Goal: Information Seeking & Learning: Learn about a topic

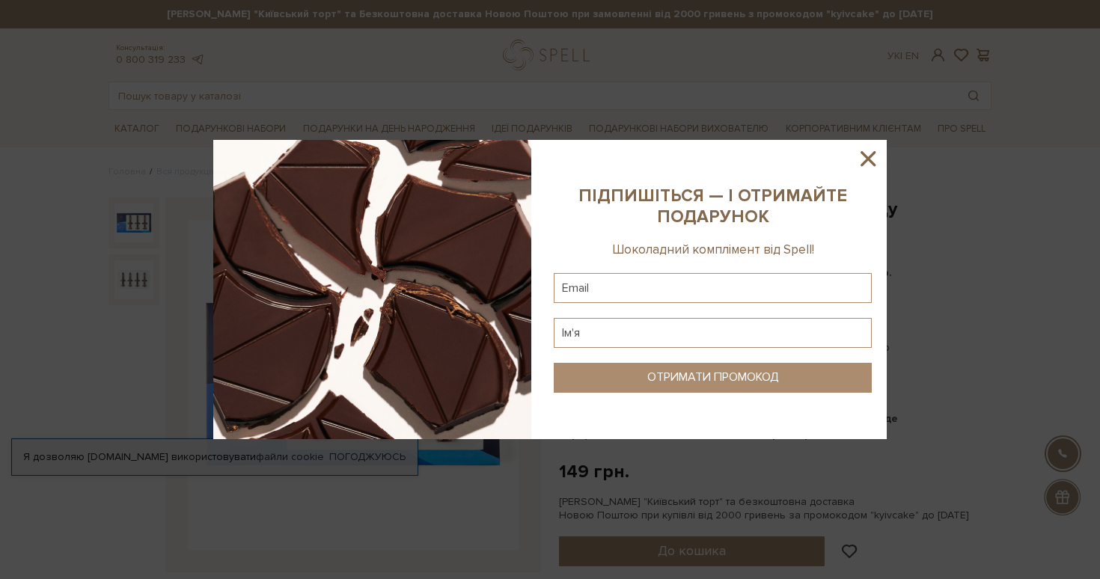
click at [841, 124] on div at bounding box center [550, 289] width 1100 height 579
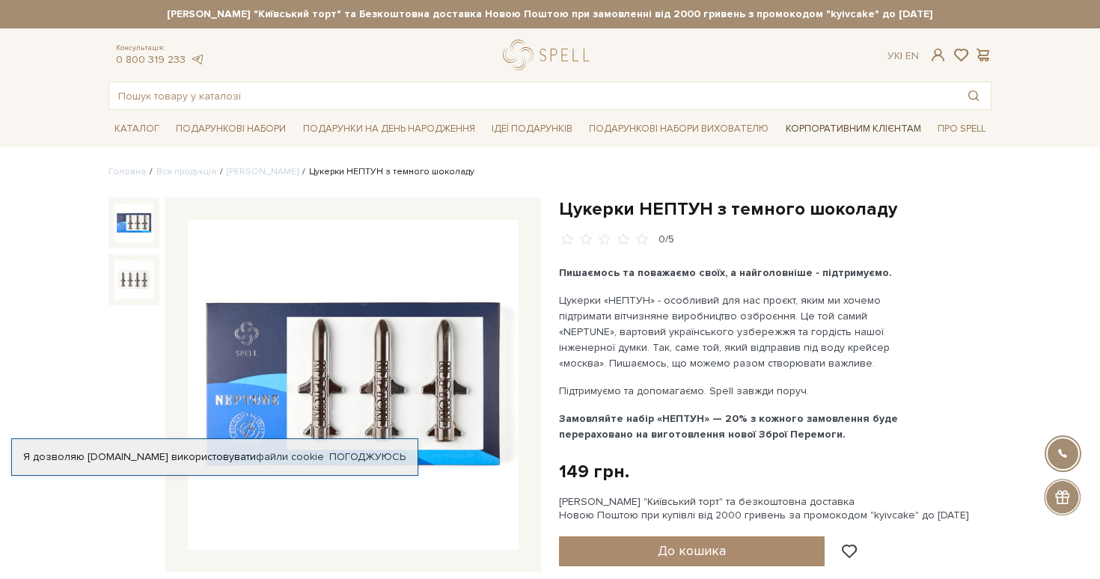
click at [846, 128] on link "Корпоративним клієнтам" at bounding box center [853, 128] width 147 height 25
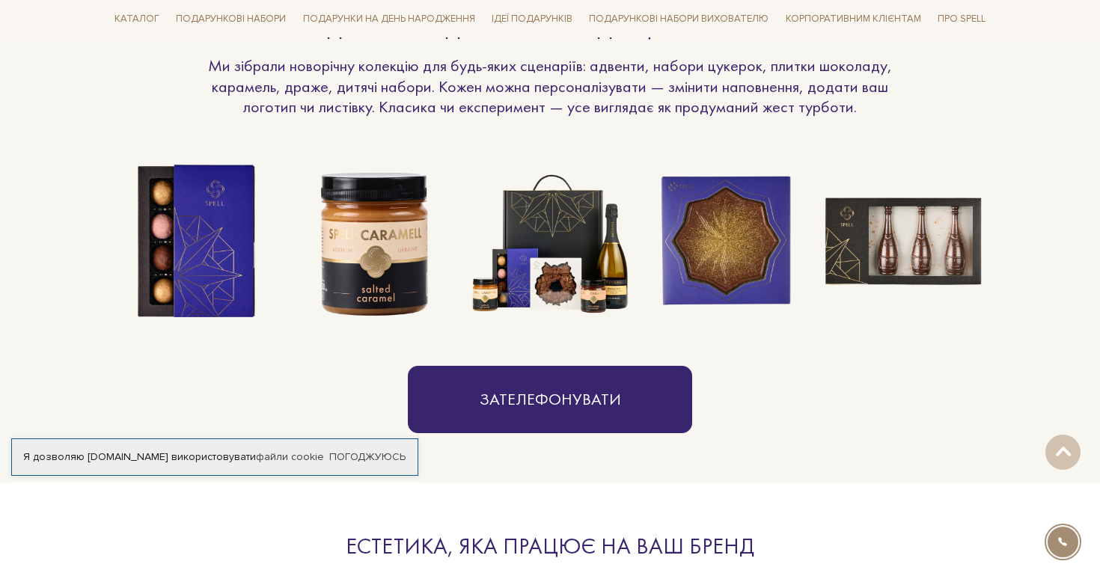
scroll to position [1201, 0]
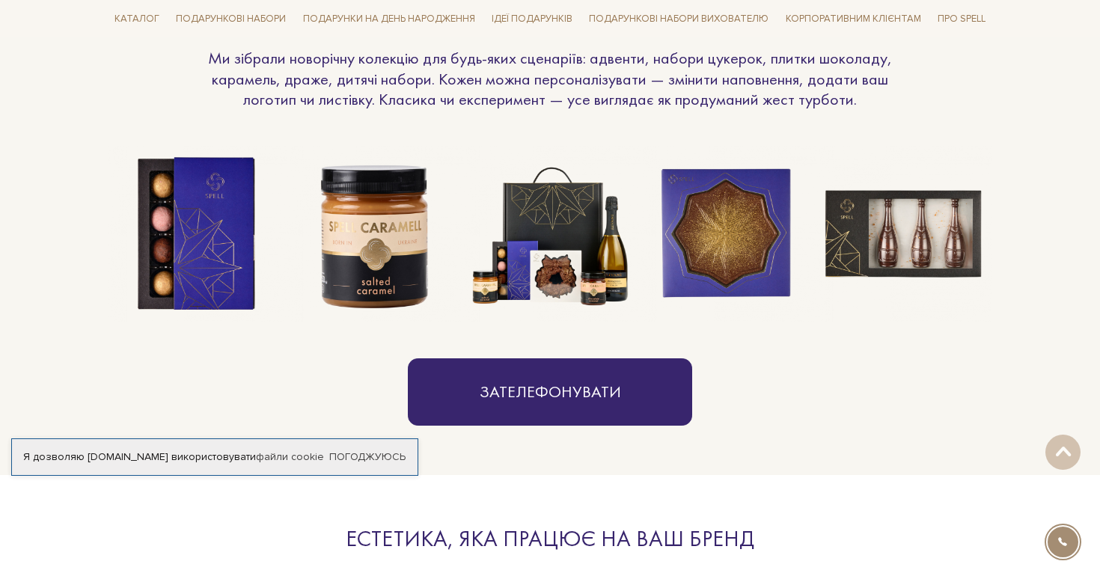
click at [207, 279] on img at bounding box center [197, 234] width 177 height 177
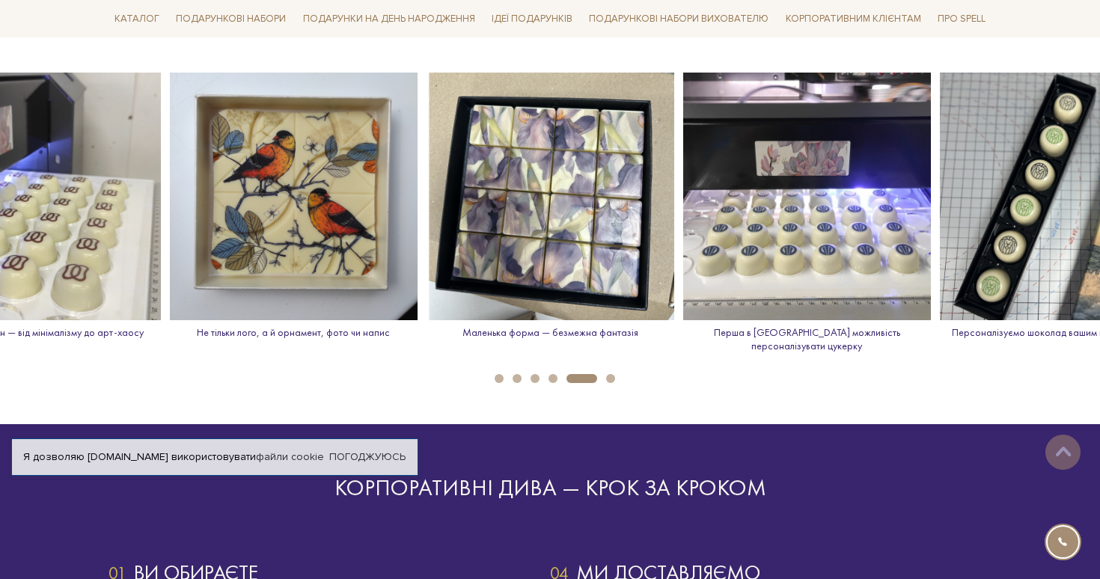
scroll to position [2160, 0]
click at [1041, 189] on img at bounding box center [1064, 197] width 248 height 248
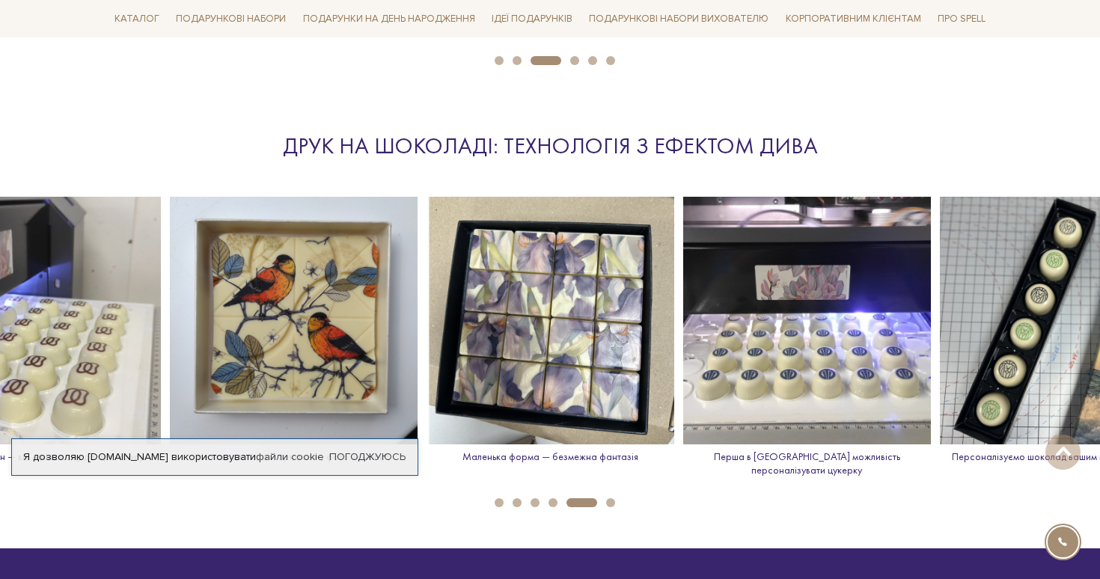
scroll to position [2034, 0]
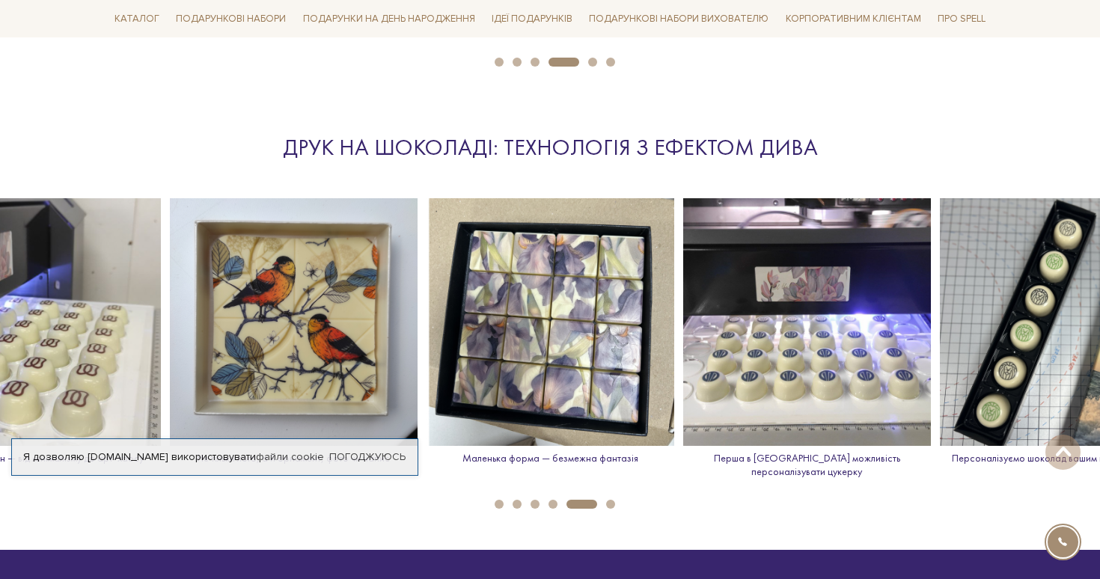
click at [611, 500] on button "6" at bounding box center [610, 504] width 9 height 9
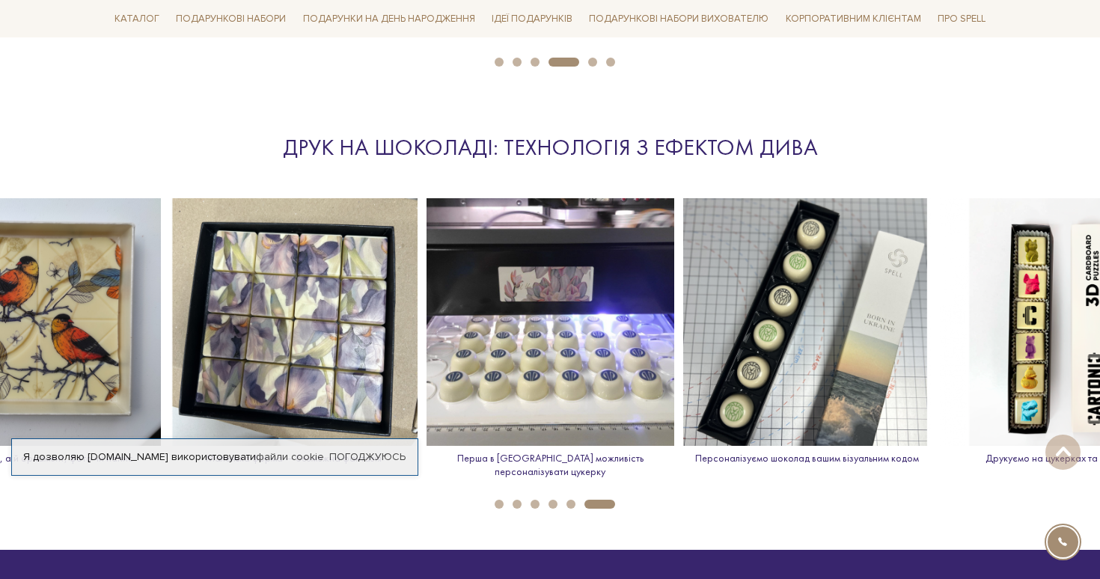
click at [772, 355] on img at bounding box center [807, 322] width 248 height 248
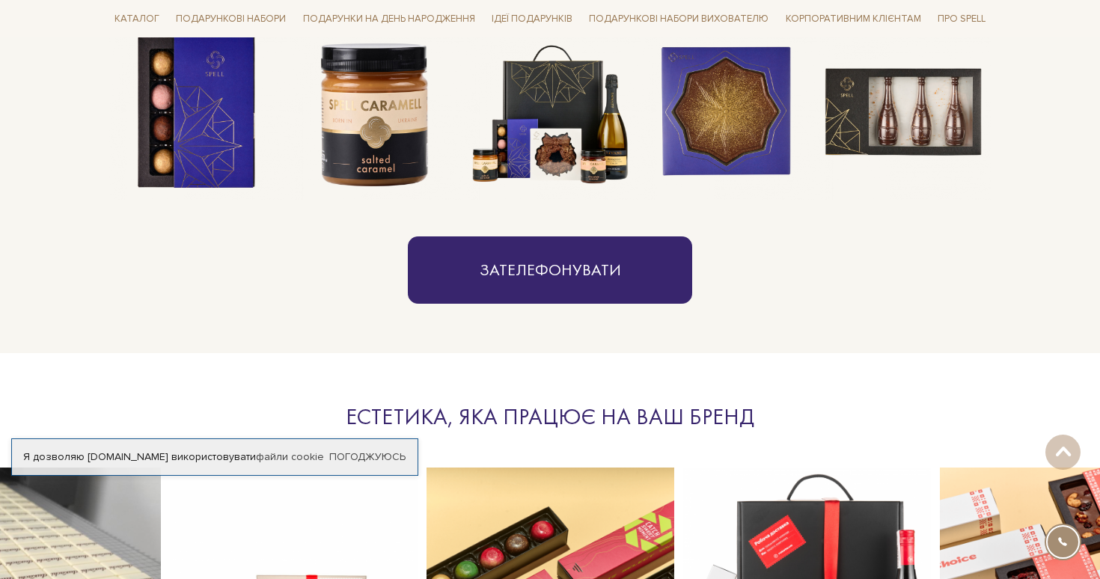
scroll to position [1306, 0]
